Goal: Browse casually

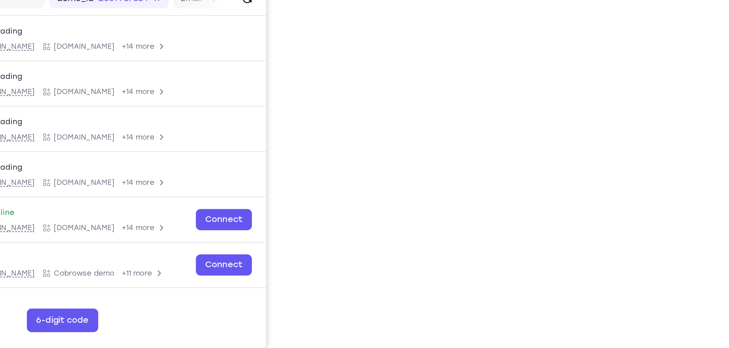
click at [0, 0] on div at bounding box center [0, 0] width 0 height 0
